Goal: Task Accomplishment & Management: Complete application form

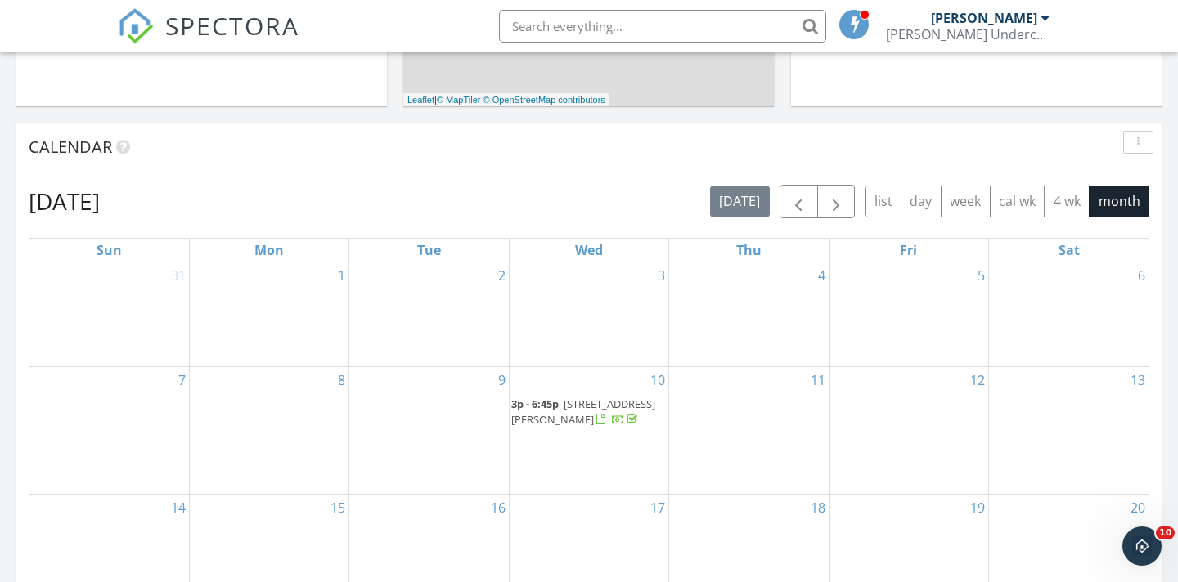
scroll to position [593, 0]
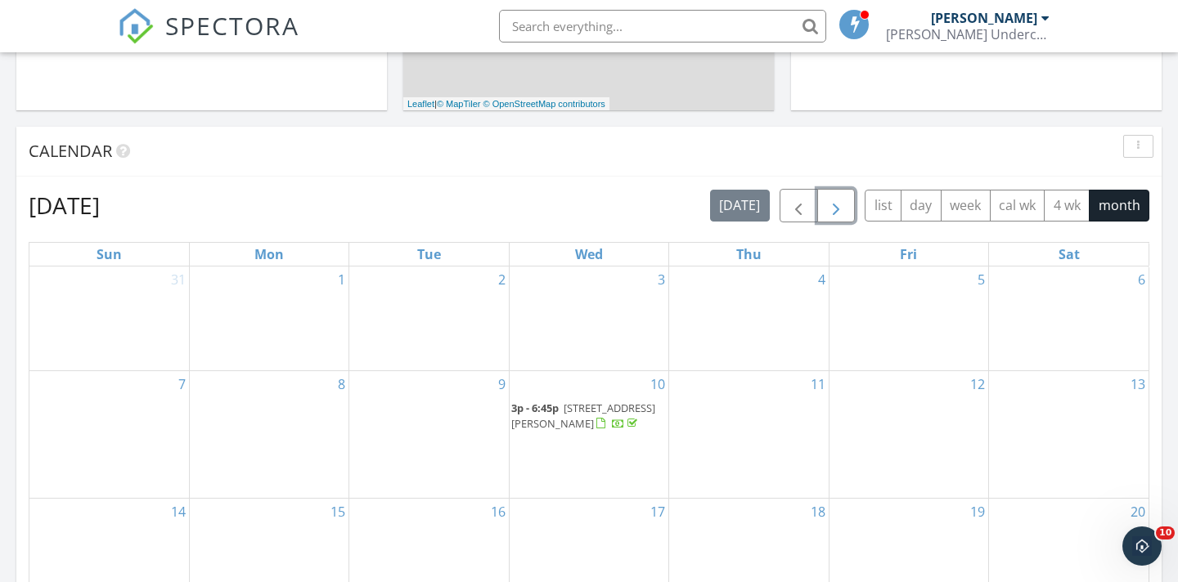
click at [839, 206] on span "button" at bounding box center [836, 206] width 20 height 20
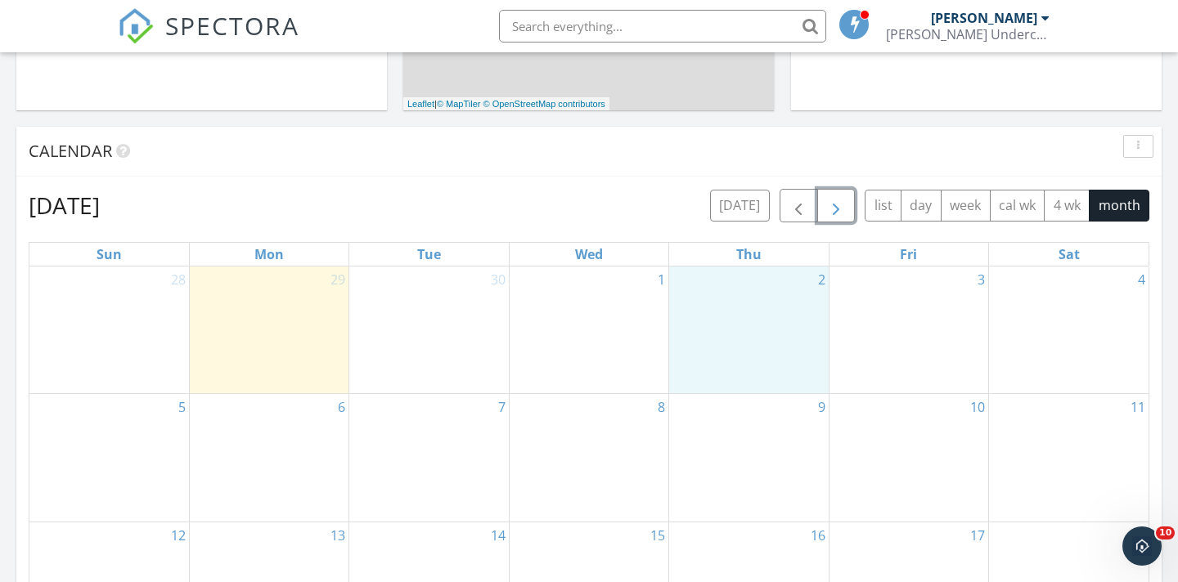
click at [778, 323] on div "2" at bounding box center [748, 330] width 159 height 127
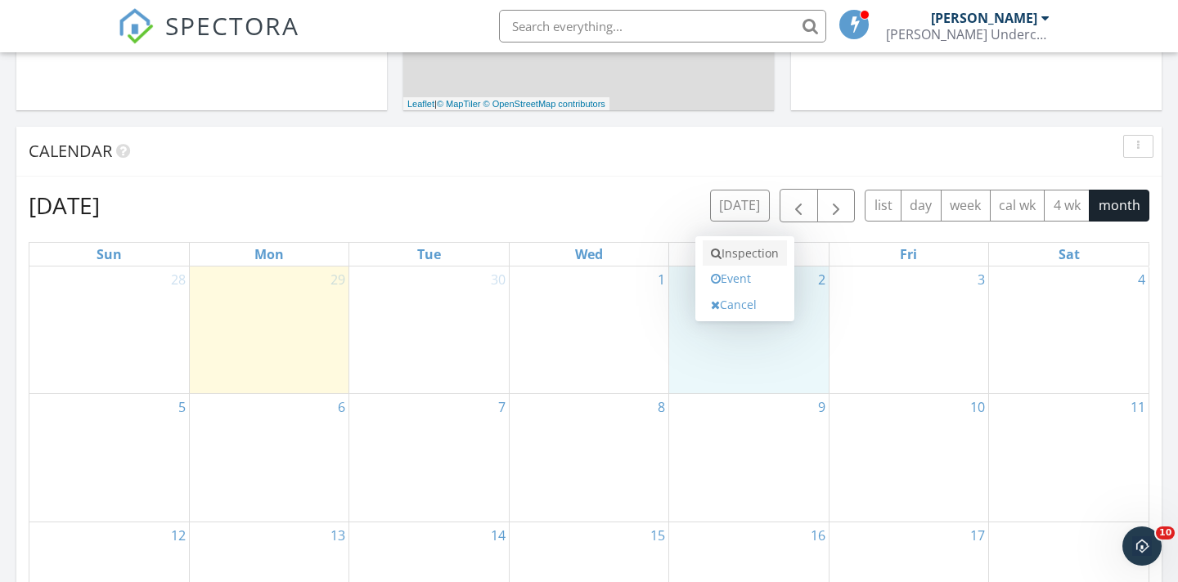
click at [760, 254] on link "Inspection" at bounding box center [745, 254] width 84 height 26
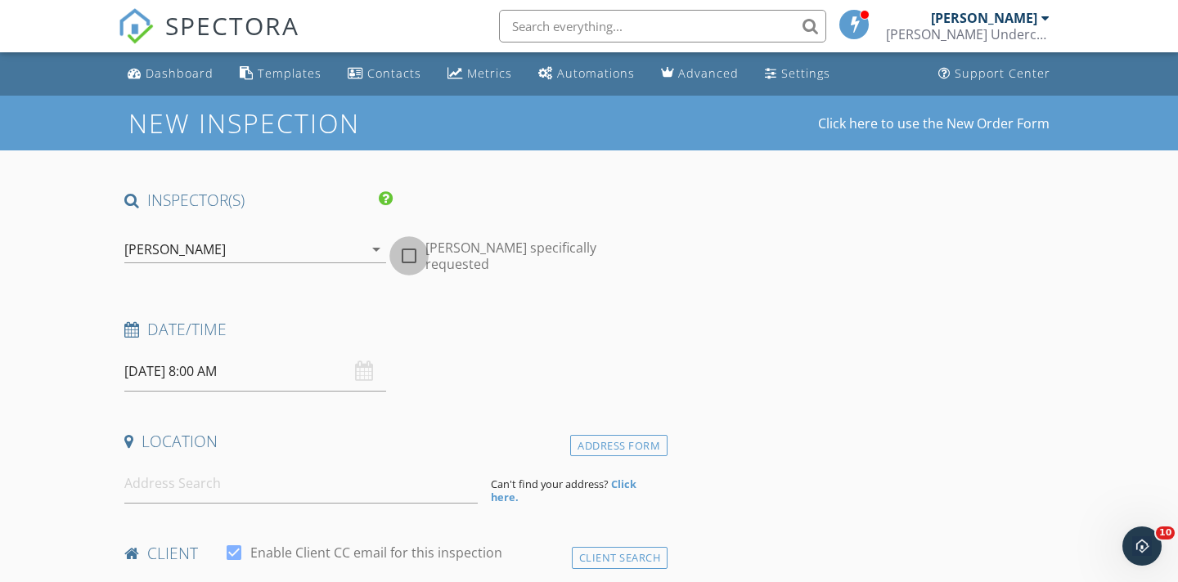
click at [412, 254] on div at bounding box center [409, 256] width 28 height 28
checkbox input "true"
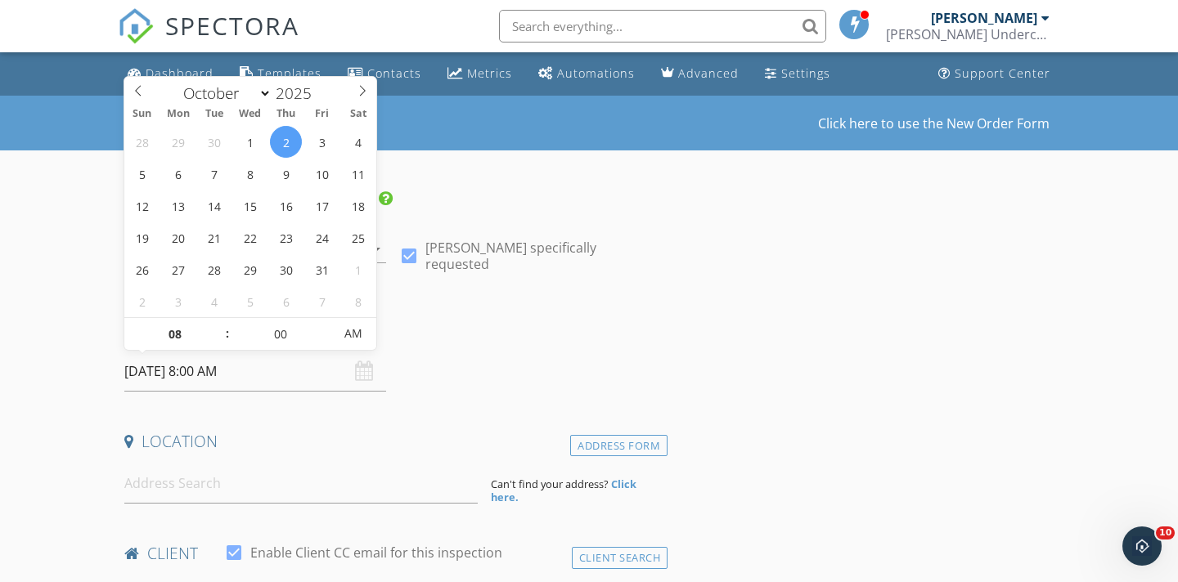
click at [204, 371] on input "10/02/2025 8:00 AM" at bounding box center [255, 372] width 262 height 40
type input "09"
type input "10/02/2025 9:00 AM"
click at [220, 322] on span at bounding box center [219, 326] width 11 height 16
type input "10"
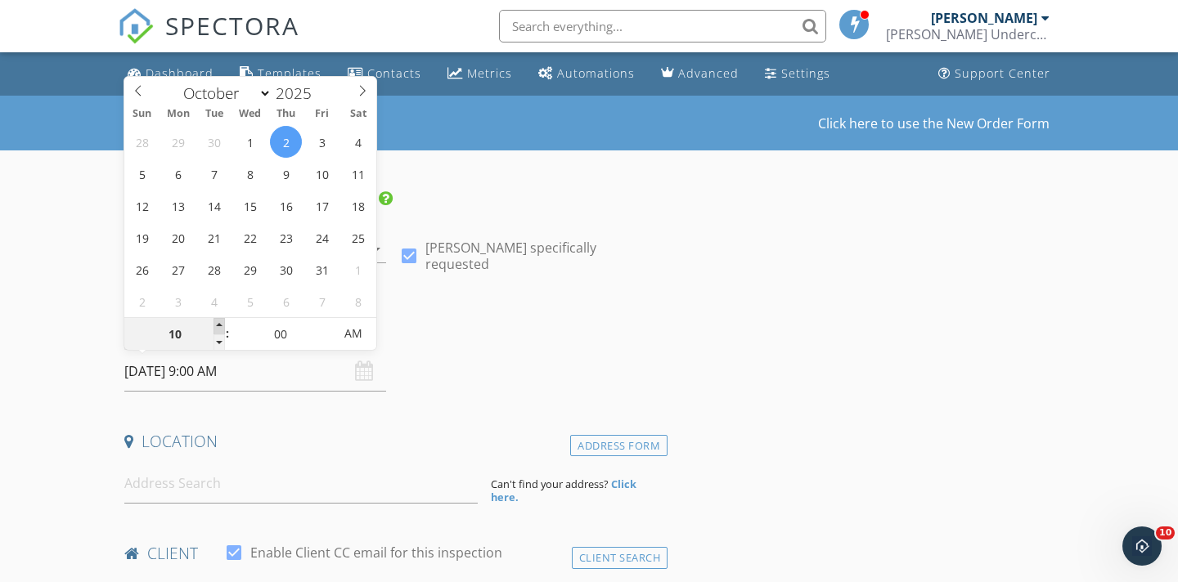
type input "[DATE] 10:00 AM"
click at [220, 322] on span at bounding box center [219, 326] width 11 height 16
click at [159, 482] on input at bounding box center [300, 484] width 353 height 40
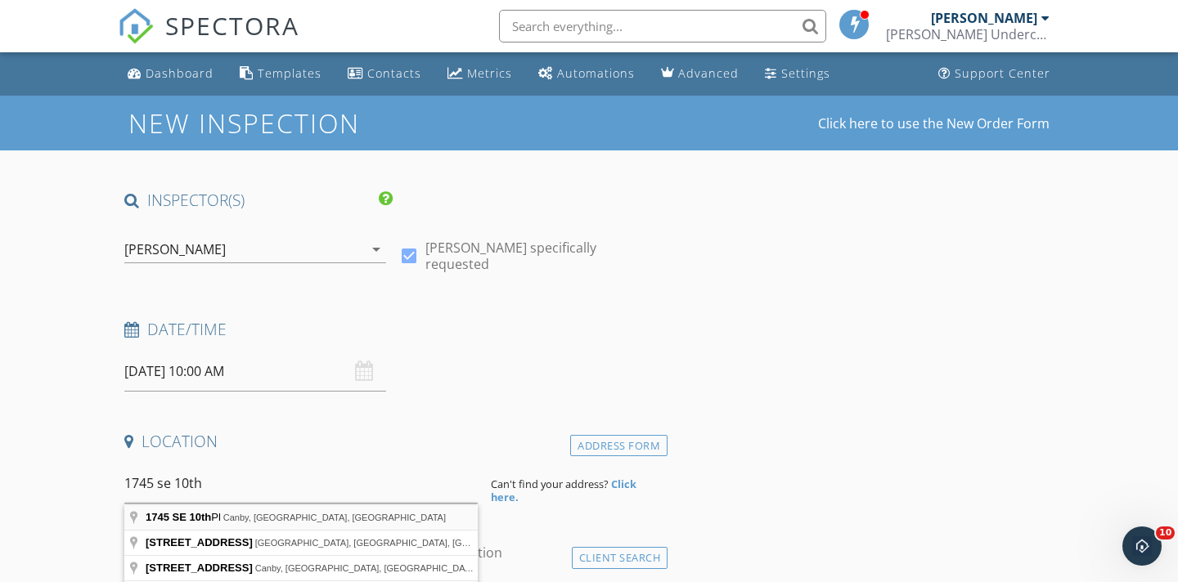
type input "1745 SE 10th Pl, Canby, OR, USA"
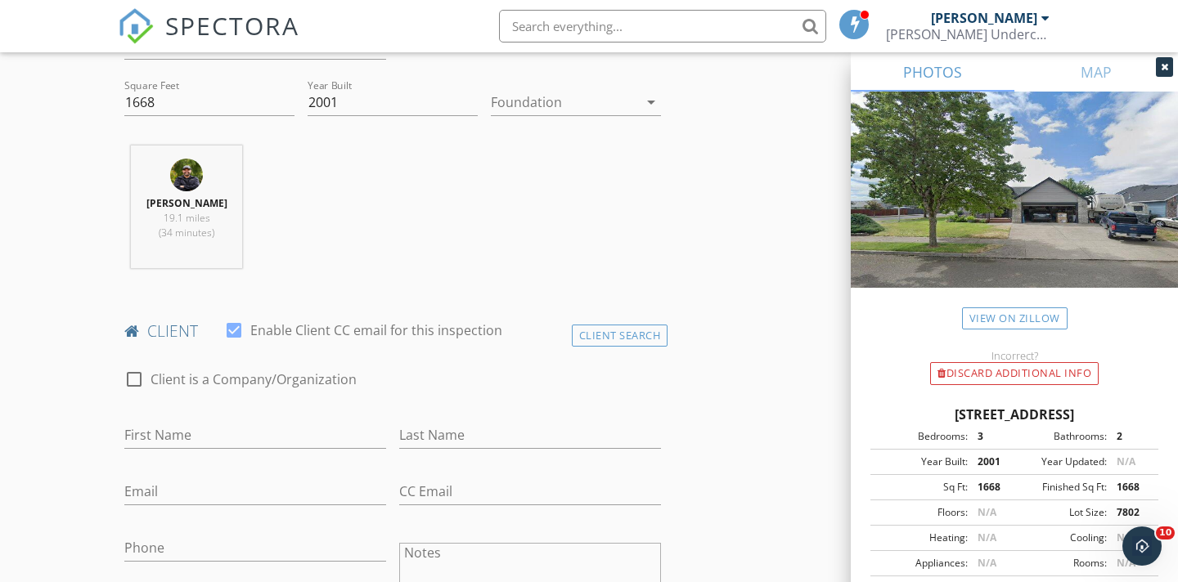
scroll to position [563, 0]
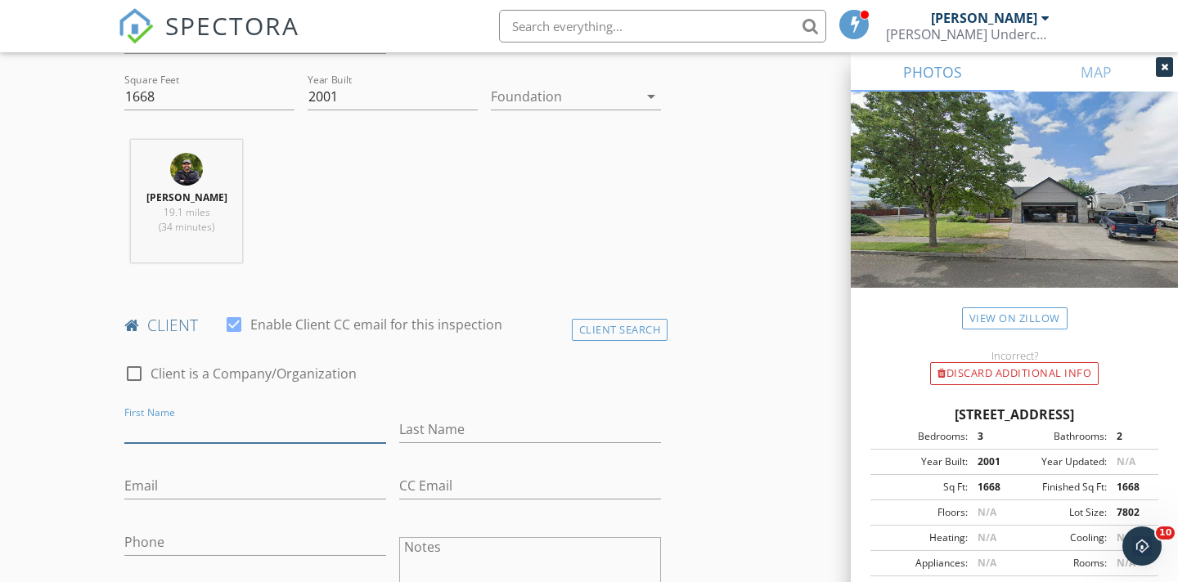
click at [157, 429] on input "First Name" at bounding box center [255, 429] width 262 height 27
type input "Ben"
click at [413, 423] on input "Last Name" at bounding box center [530, 429] width 262 height 27
type input "[PERSON_NAME]"
click at [138, 483] on input "Email" at bounding box center [255, 486] width 262 height 27
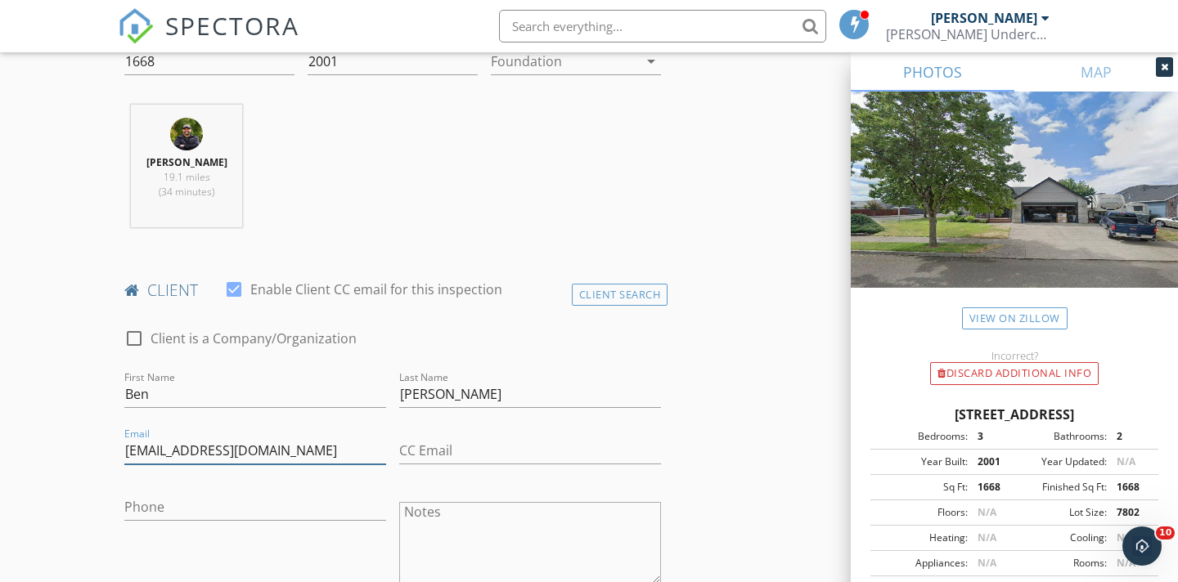
scroll to position [609, 0]
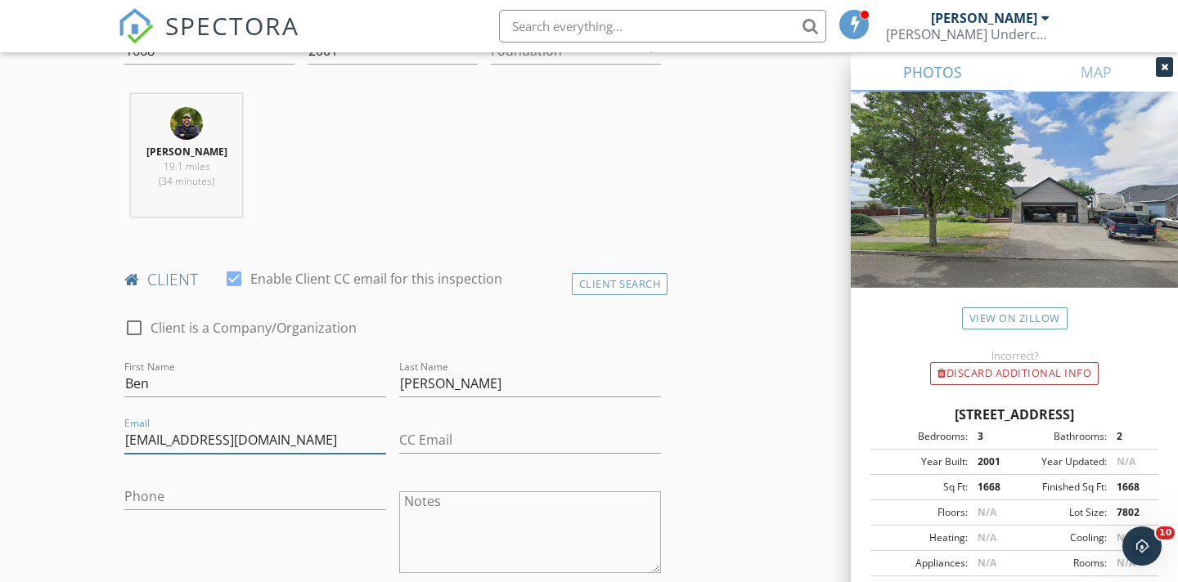
type input "[EMAIL_ADDRESS][DOMAIN_NAME]"
click at [141, 493] on input "Phone" at bounding box center [255, 496] width 262 height 27
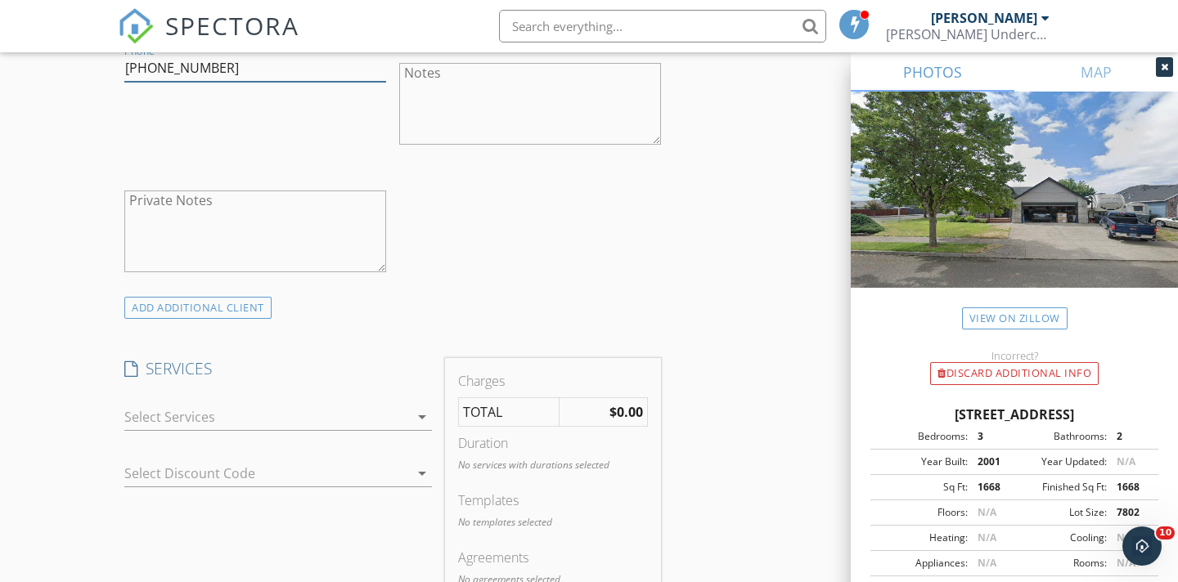
scroll to position [1041, 0]
type input "[PHONE_NUMBER]"
click at [425, 410] on icon "arrow_drop_down" at bounding box center [422, 413] width 20 height 20
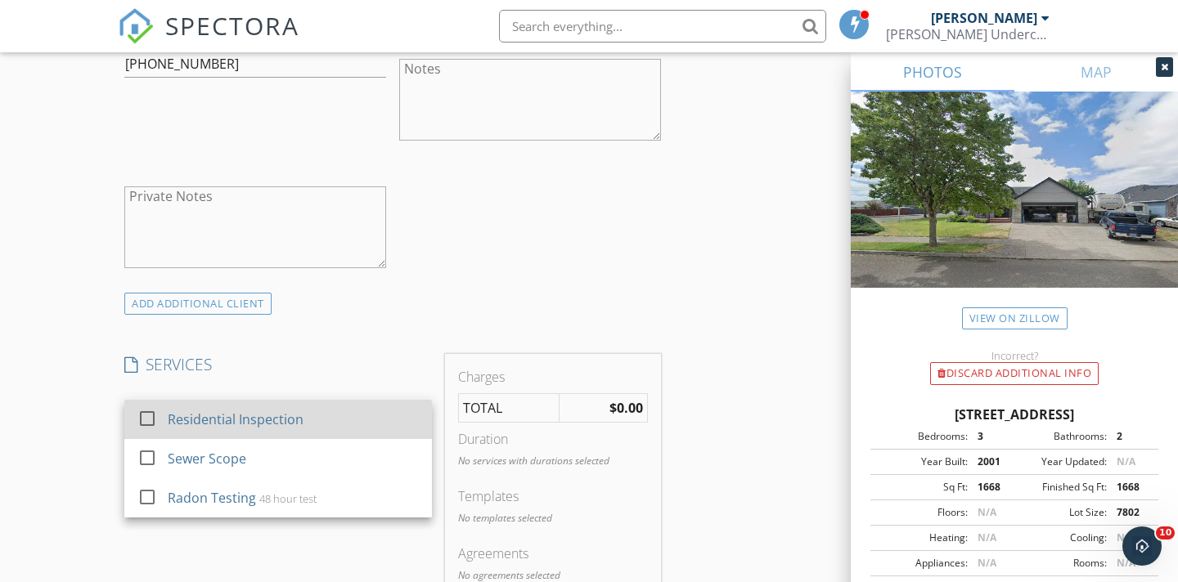
click at [151, 419] on div at bounding box center [147, 419] width 28 height 28
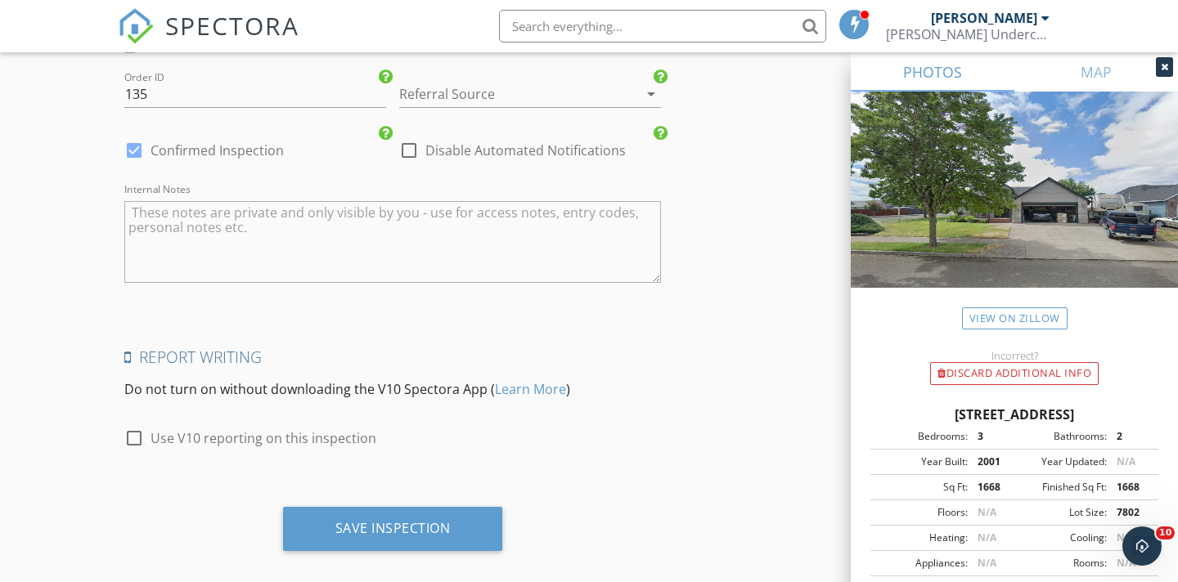
scroll to position [2393, 0]
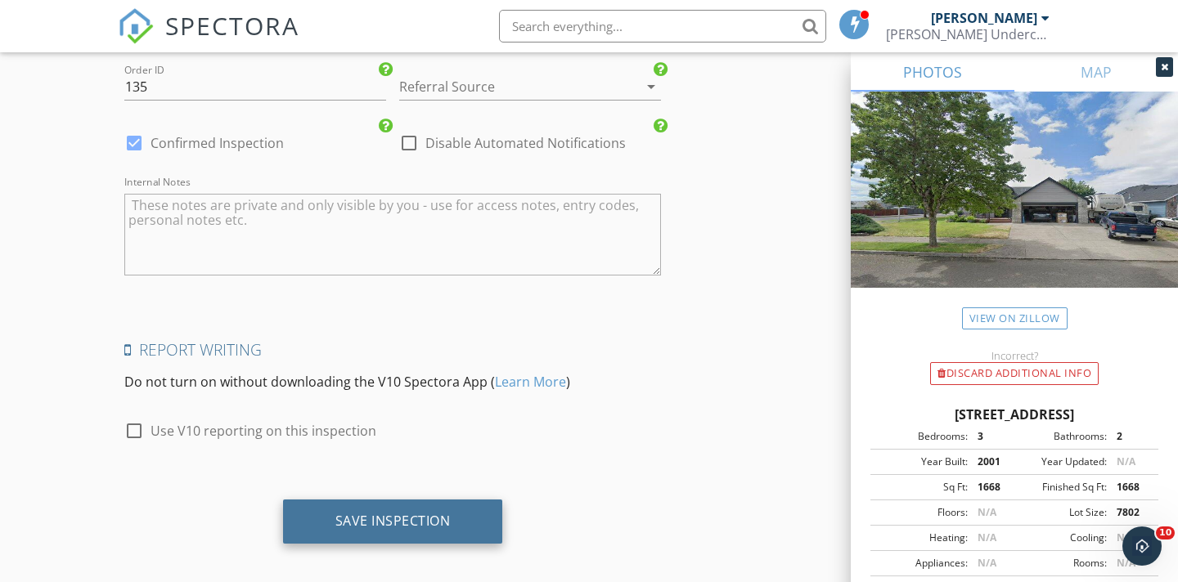
click at [412, 513] on div "Save Inspection" at bounding box center [392, 521] width 115 height 16
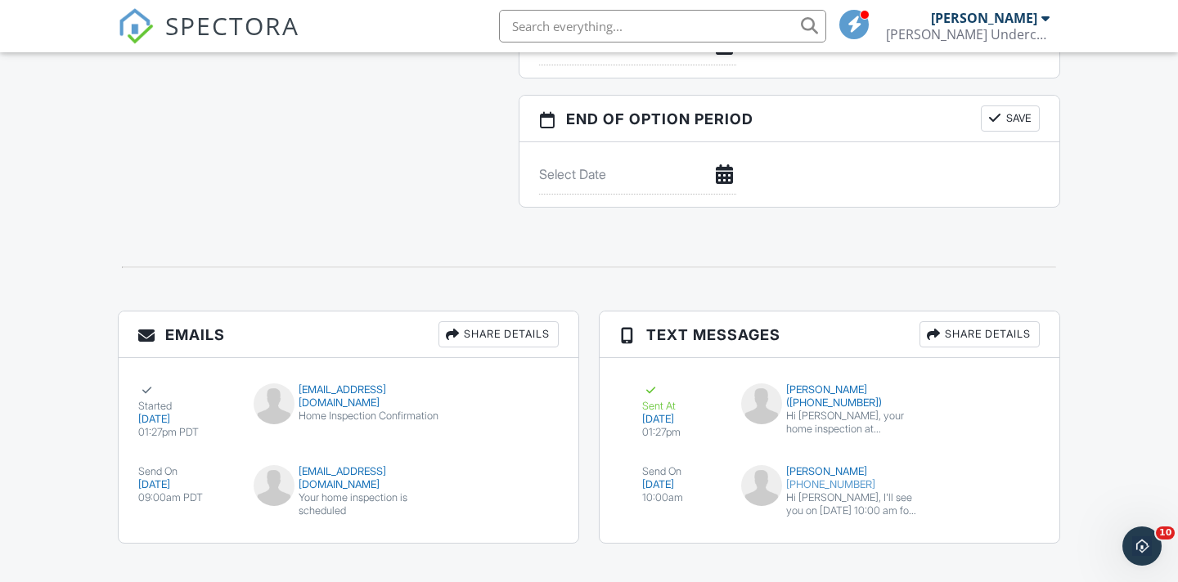
scroll to position [1653, 0]
